Goal: Task Accomplishment & Management: Manage account settings

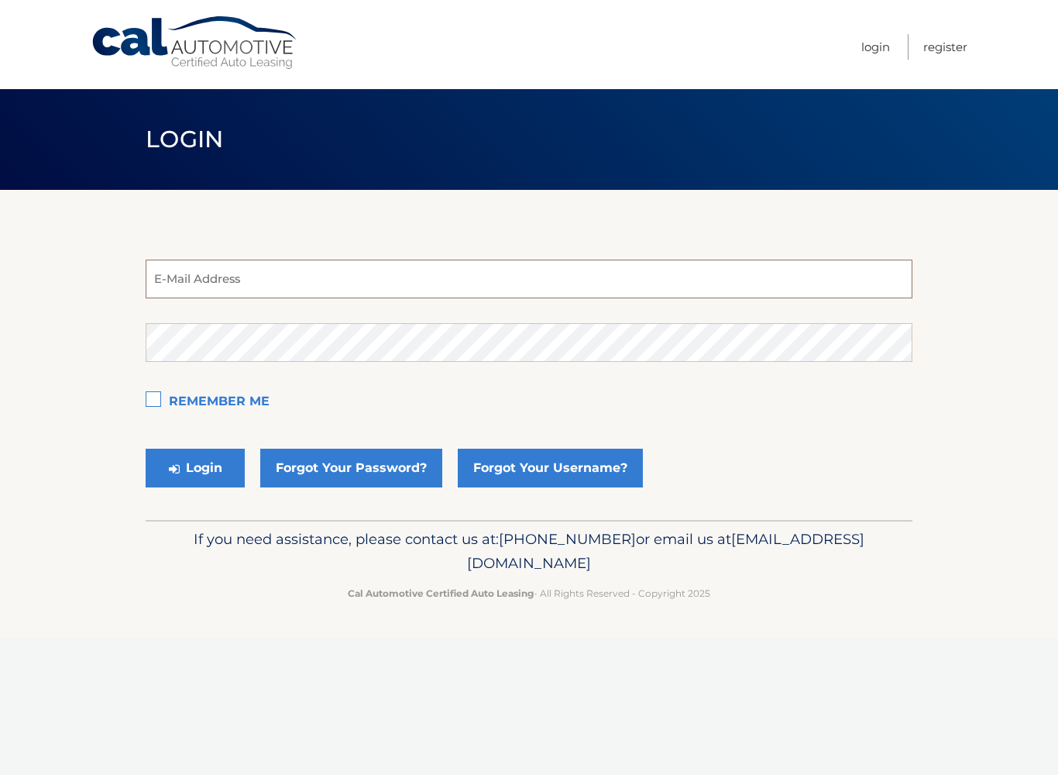
type input "bojtosfamily@gmail.com"
click at [195, 468] on button "Login" at bounding box center [195, 468] width 99 height 39
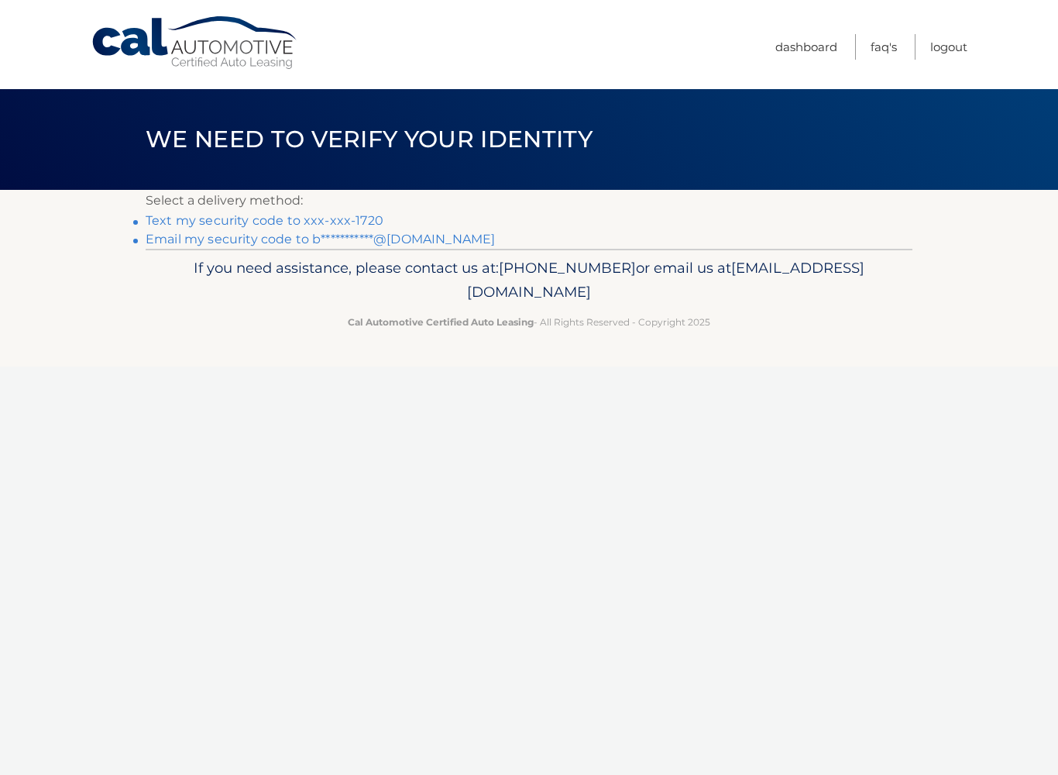
click at [273, 221] on link "Text my security code to xxx-xxx-1720" at bounding box center [265, 220] width 238 height 15
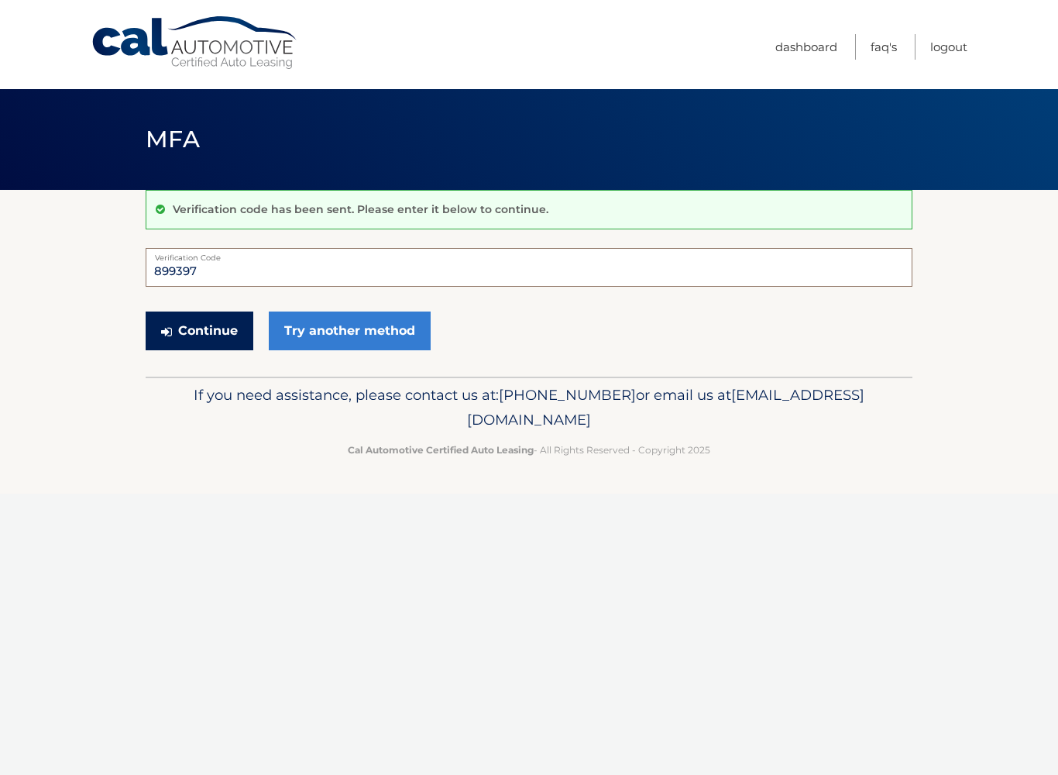
type input "899397"
click at [198, 335] on button "Continue" at bounding box center [200, 330] width 108 height 39
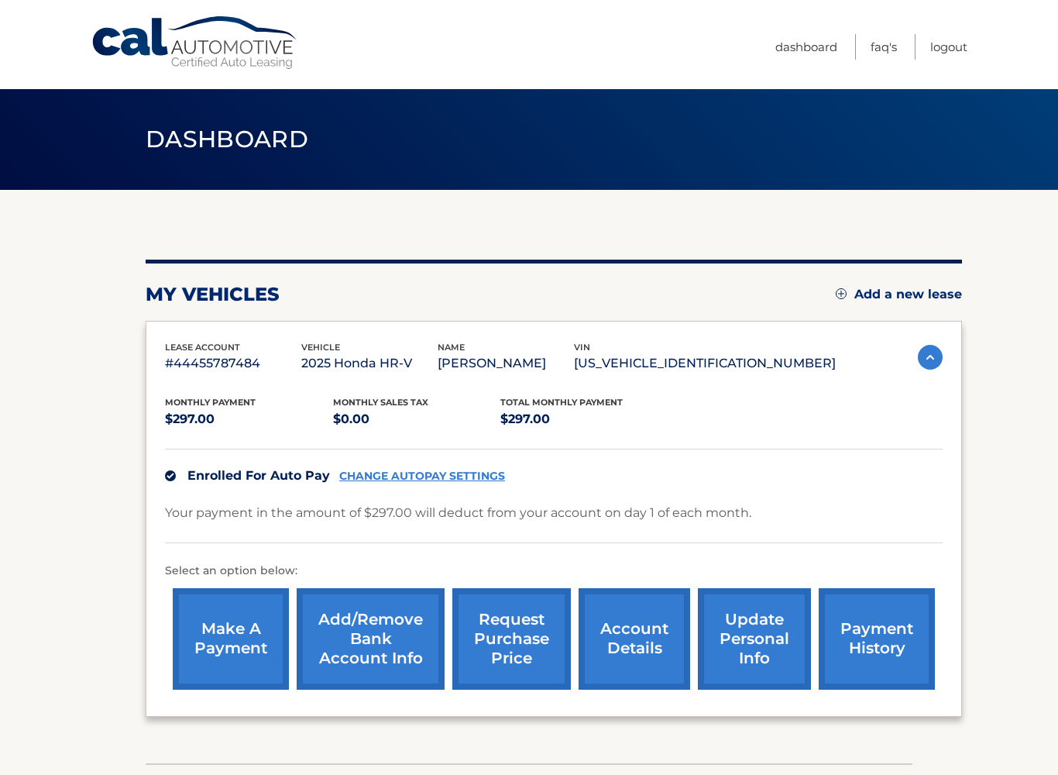
click at [399, 639] on link "Add/Remove bank account info" at bounding box center [371, 638] width 148 height 101
click at [367, 588] on link "Add/Remove bank account info" at bounding box center [371, 638] width 148 height 101
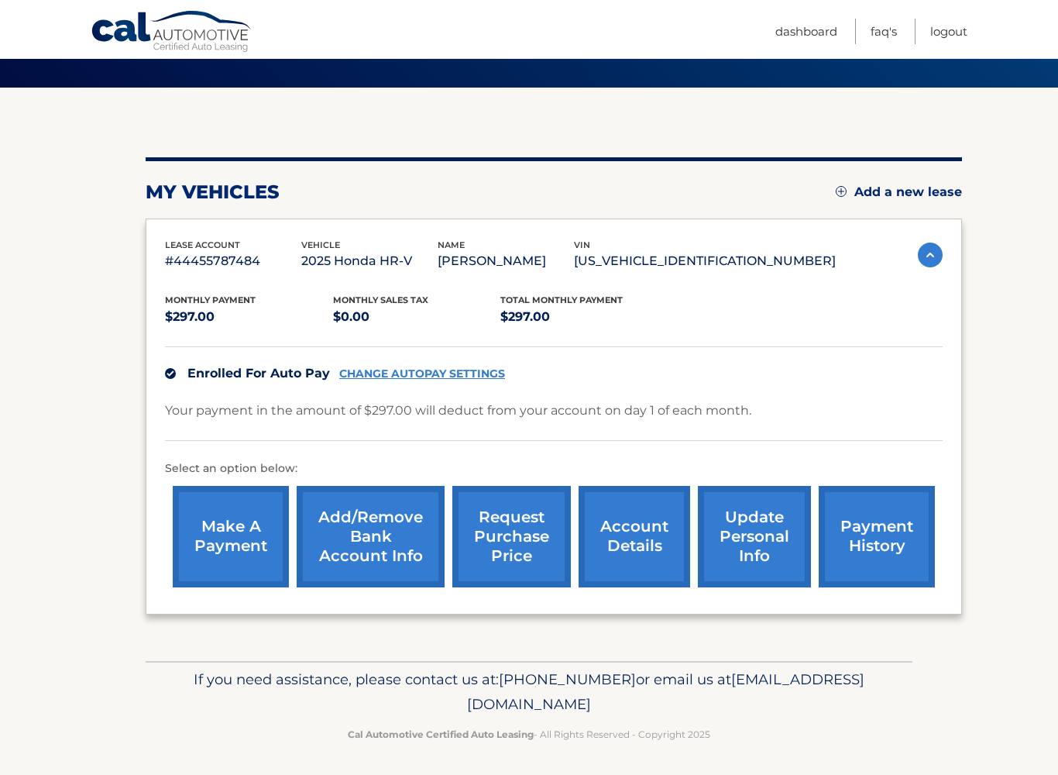
click at [371, 528] on link "Add/Remove bank account info" at bounding box center [371, 536] width 148 height 101
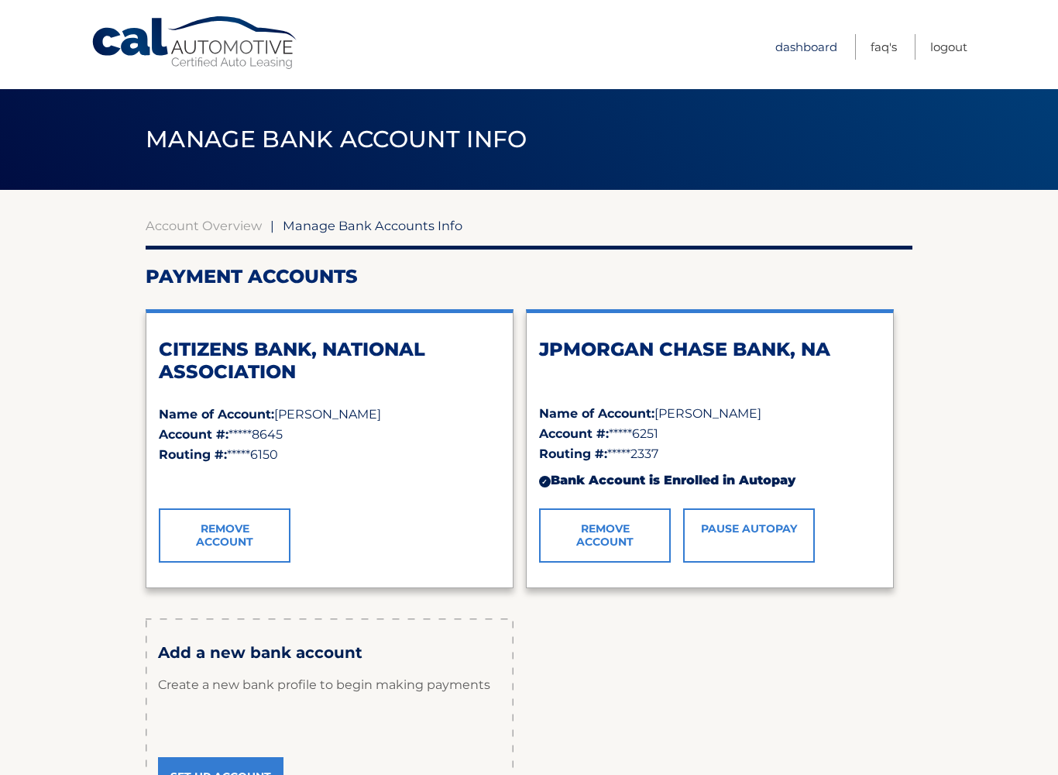
click at [796, 39] on link "Dashboard" at bounding box center [806, 47] width 62 height 26
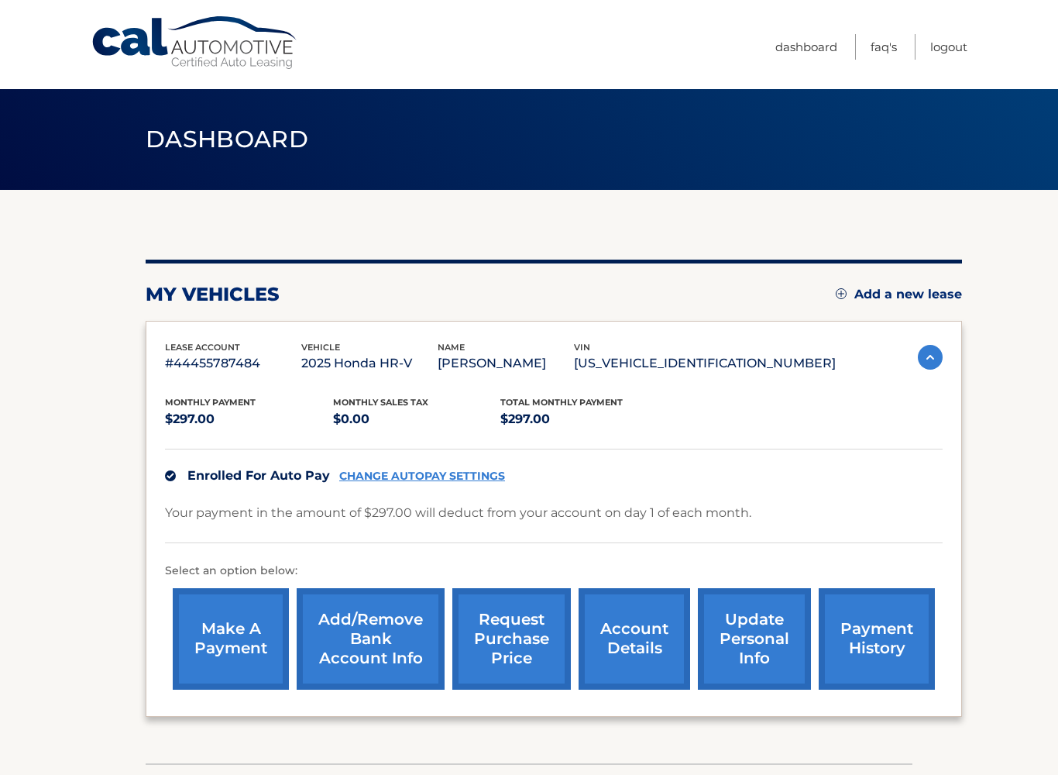
click at [517, 647] on link "request purchase price" at bounding box center [511, 638] width 119 height 101
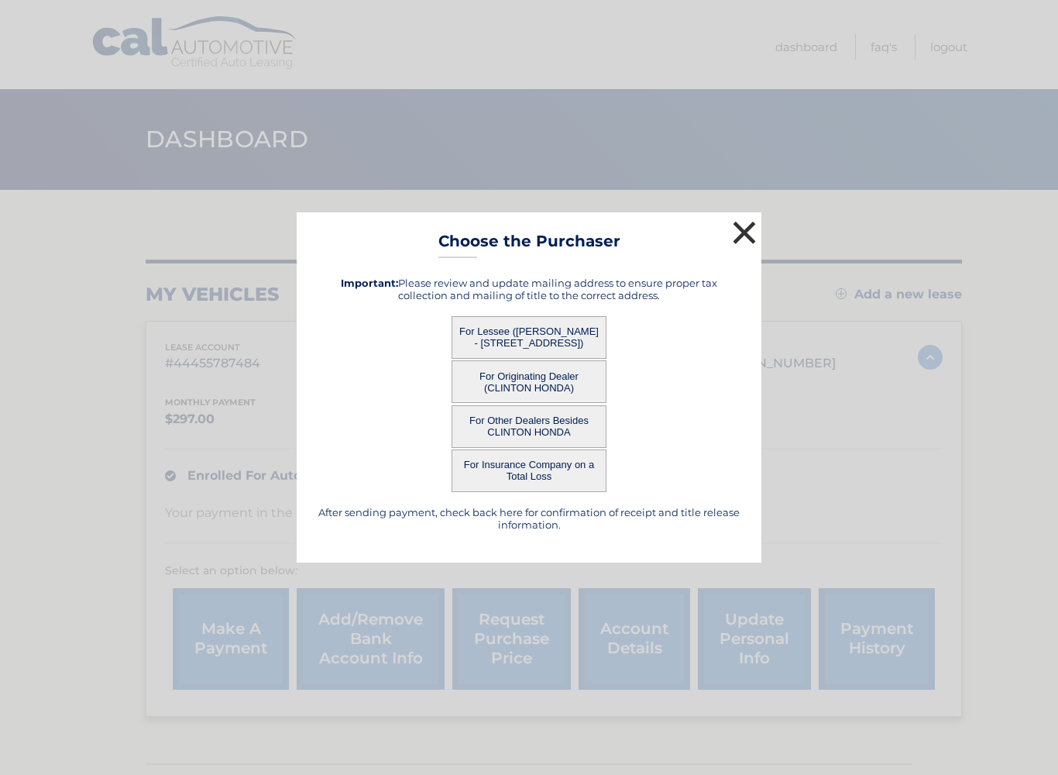
click at [745, 229] on button "×" at bounding box center [744, 232] width 31 height 31
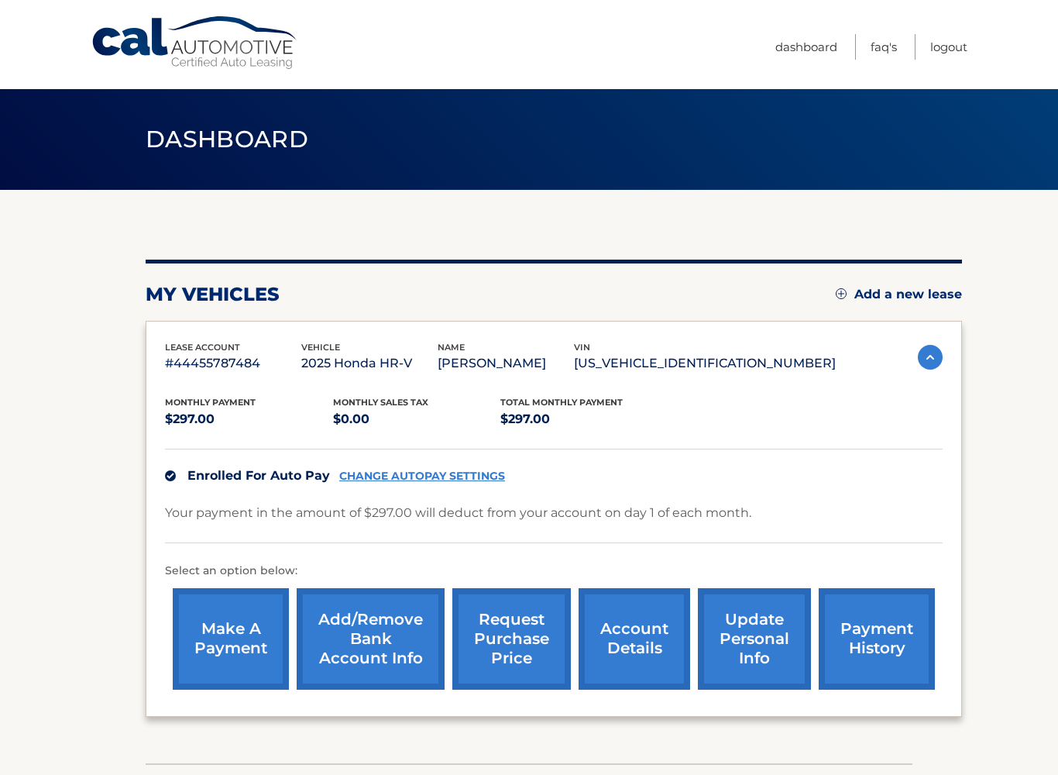
click at [642, 633] on link "account details" at bounding box center [635, 638] width 112 height 101
click at [634, 633] on link "account details" at bounding box center [635, 638] width 112 height 101
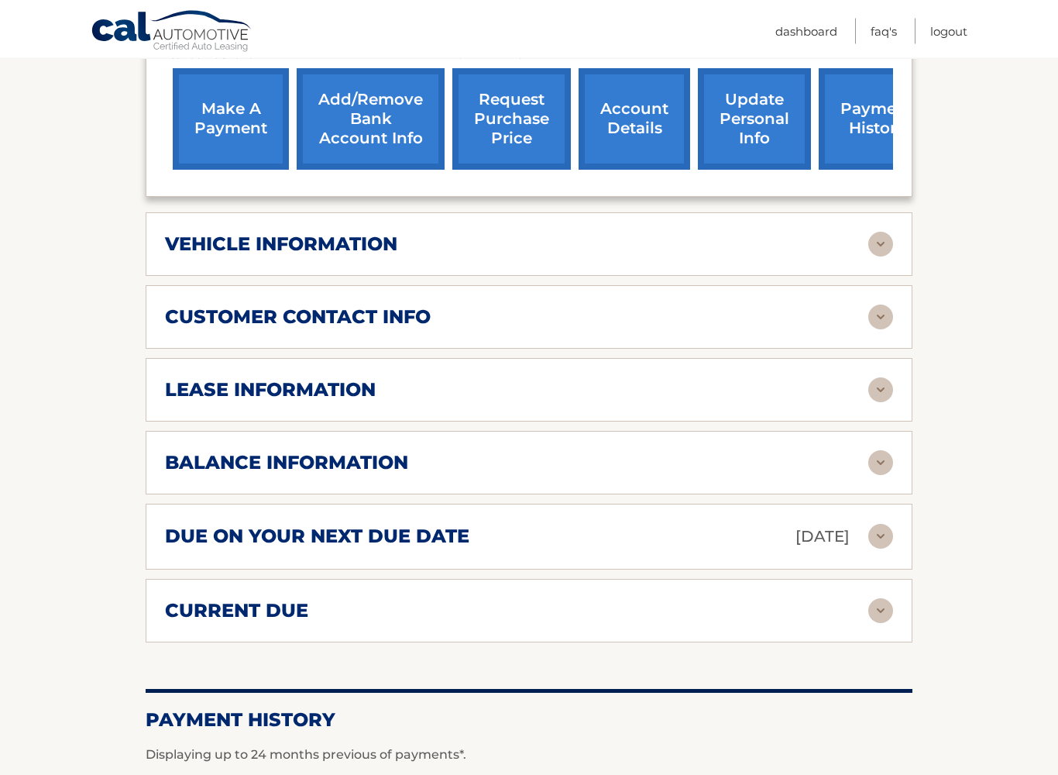
click at [875, 394] on img at bounding box center [880, 390] width 25 height 25
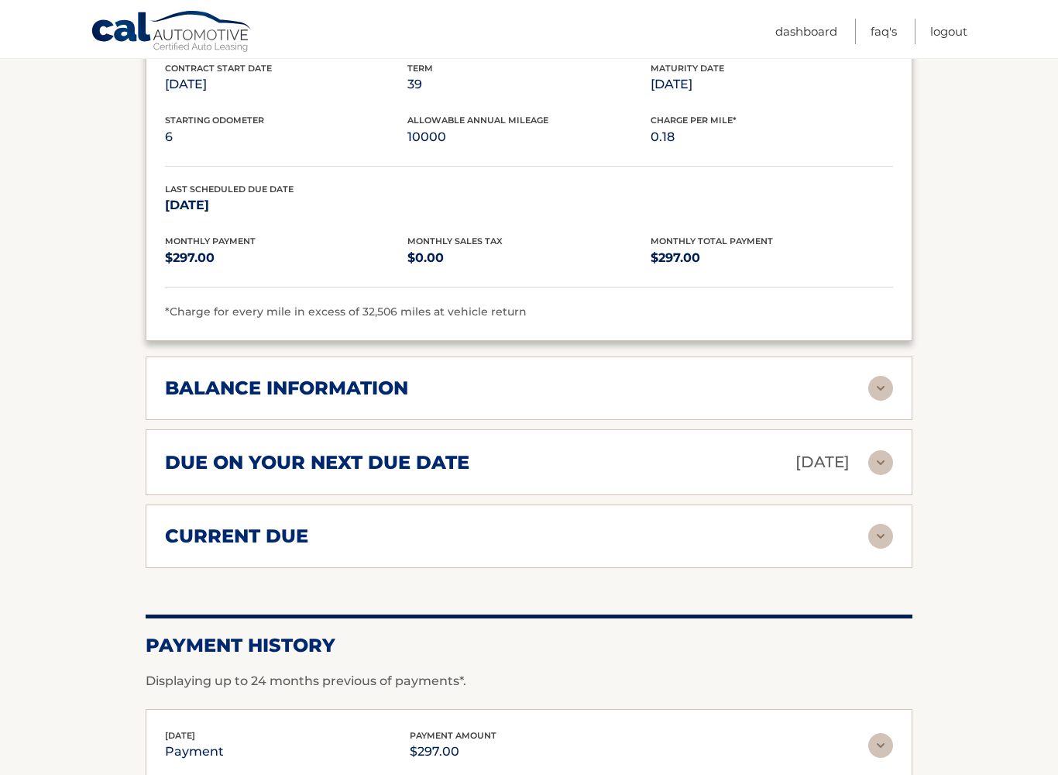
scroll to position [951, 0]
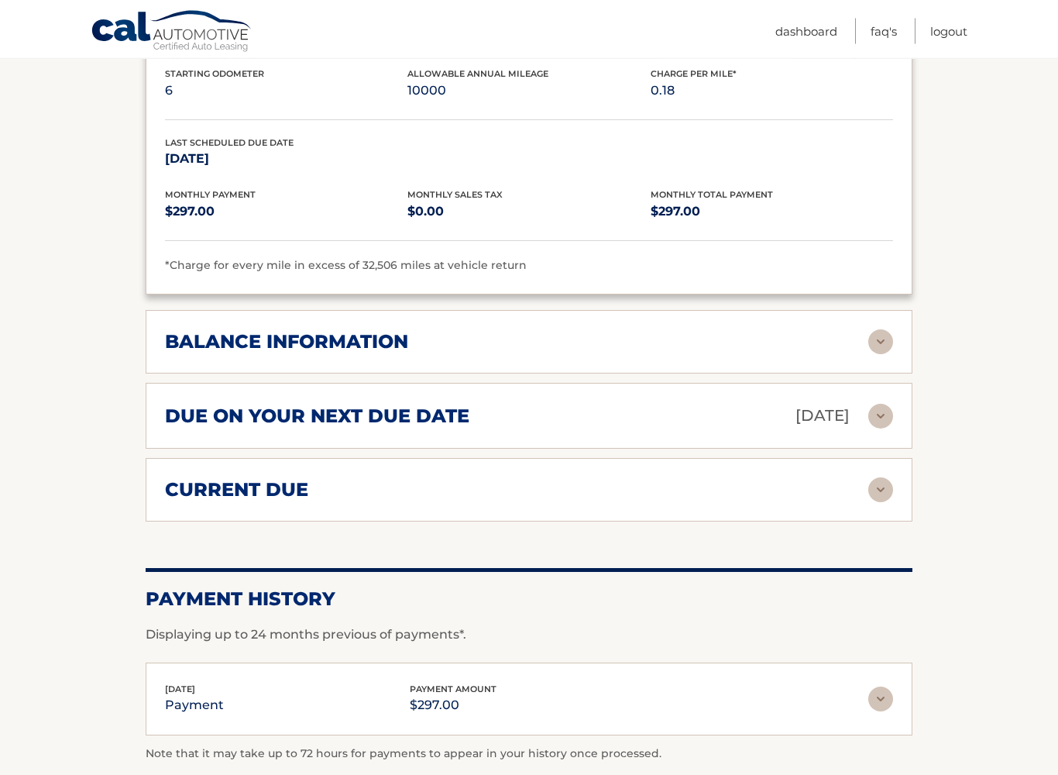
click at [875, 341] on img at bounding box center [880, 342] width 25 height 25
